Goal: Task Accomplishment & Management: Complete application form

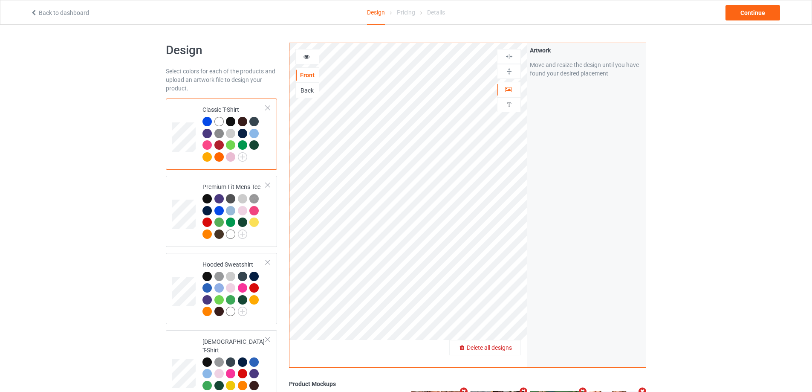
click at [511, 349] on span "Delete all designs" at bounding box center [489, 347] width 45 height 7
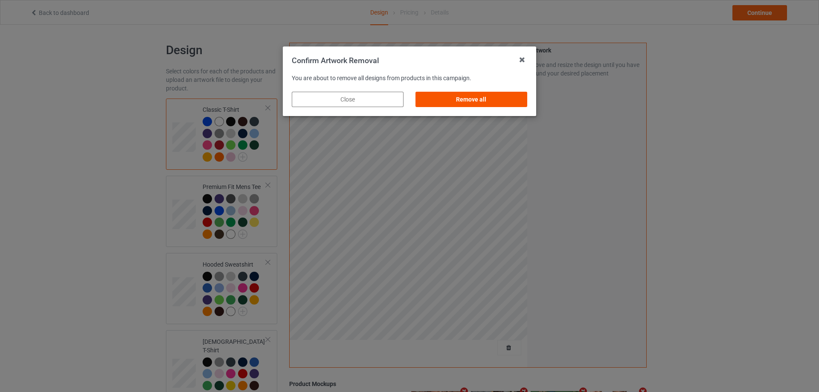
click at [520, 104] on div "Remove all" at bounding box center [471, 99] width 112 height 15
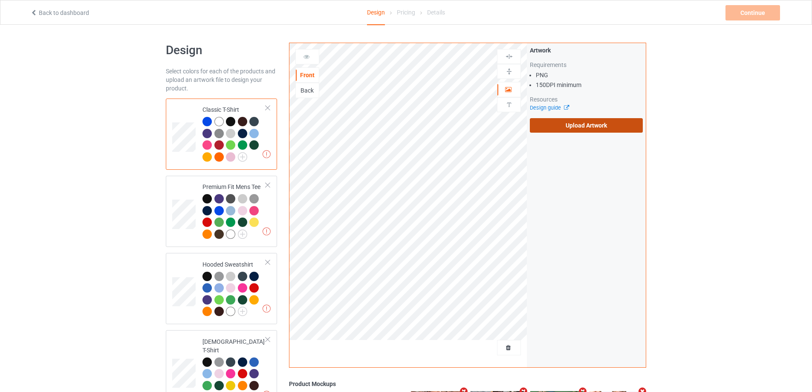
click at [566, 120] on label "Upload Artwork" at bounding box center [586, 125] width 113 height 15
click at [0, 0] on input "Upload Artwork" at bounding box center [0, 0] width 0 height 0
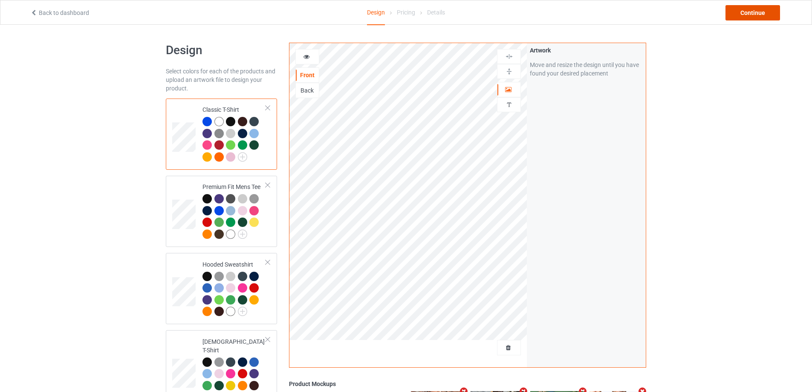
click at [744, 12] on div "Continue" at bounding box center [753, 12] width 55 height 15
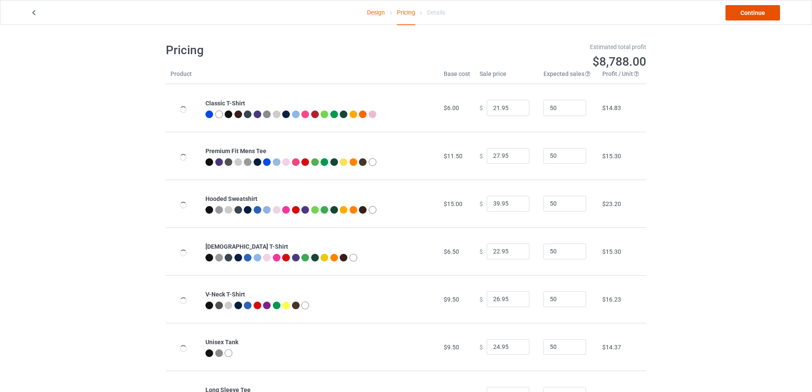
click at [744, 12] on link "Continue" at bounding box center [753, 12] width 55 height 15
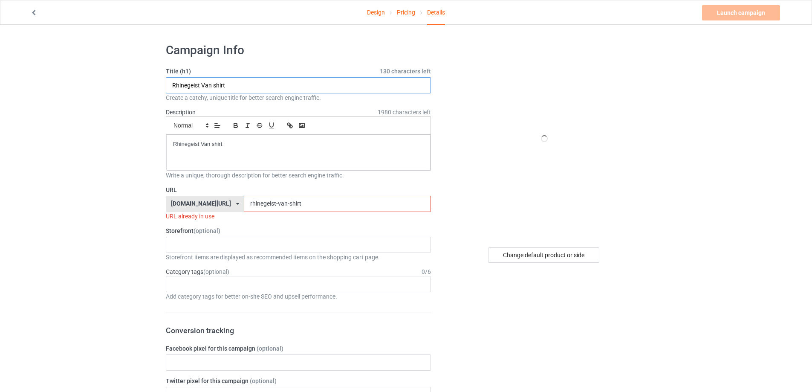
drag, startPoint x: 202, startPoint y: 85, endPoint x: 240, endPoint y: 151, distance: 75.9
paste input "[PERSON_NAME] for the boss colts"
type input "[PERSON_NAME] for the boss colts shirt"
drag, startPoint x: 137, startPoint y: 147, endPoint x: 119, endPoint y: 177, distance: 35.6
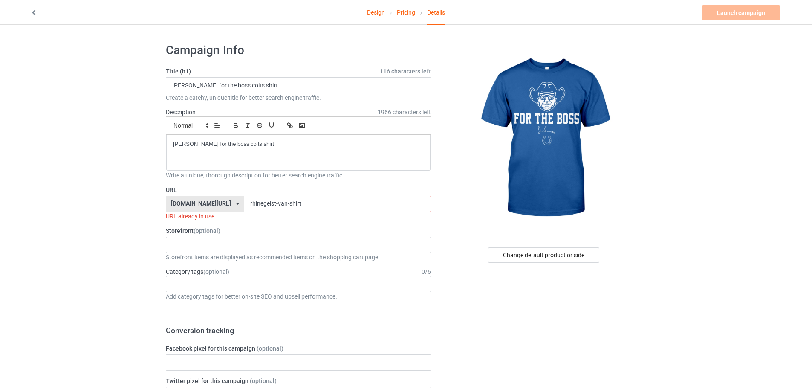
drag, startPoint x: 280, startPoint y: 205, endPoint x: 196, endPoint y: 201, distance: 84.6
click at [196, 201] on div "[DOMAIN_NAME][URL] [DOMAIN_NAME][URL] [DOMAIN_NAME][URL] 5cd2f964b197f721e1cad2…" at bounding box center [298, 204] width 265 height 16
paste input "[PERSON_NAME]-for-the-boss-colts"
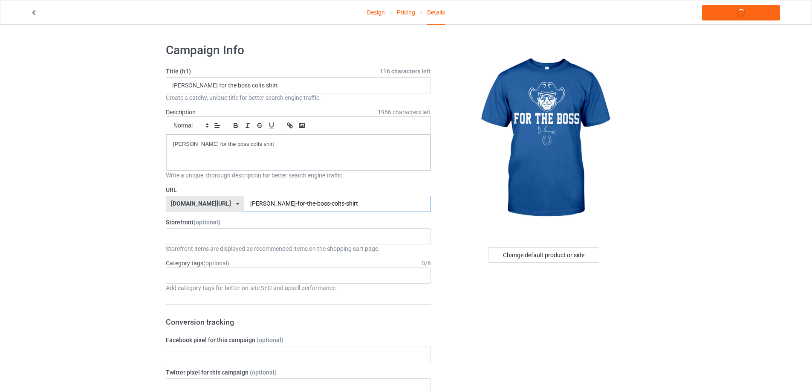
type input "[PERSON_NAME]-for-the-boss-colts-shirt"
drag, startPoint x: 174, startPoint y: 138, endPoint x: 52, endPoint y: 139, distance: 122.0
copy p "[PERSON_NAME] for the boss colts shirt"
click at [762, 15] on link "Launch campaign" at bounding box center [741, 12] width 78 height 15
